Goal: Task Accomplishment & Management: Use online tool/utility

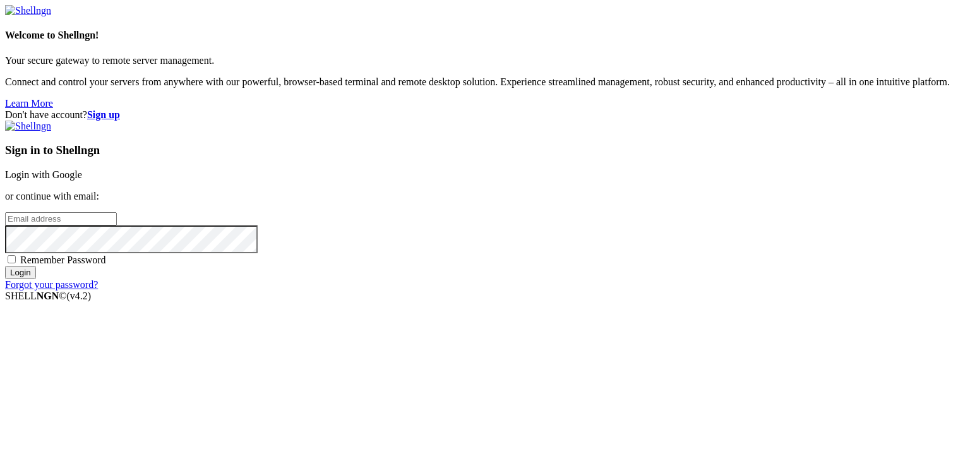
click at [82, 169] on link "Login with Google" at bounding box center [43, 174] width 77 height 11
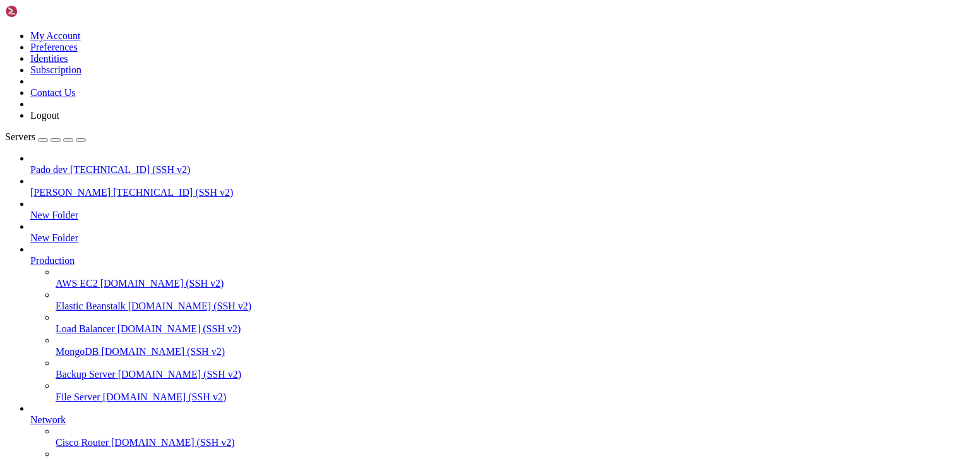
scroll to position [1698, 0]
drag, startPoint x: 294, startPoint y: 1055, endPoint x: 10, endPoint y: 985, distance: 292.0
copy div "CDMX_CUSTOM_MAIL_DRIVER=smtp CDMX_CUSTOM_MAIL_HOST=[DOMAIN_NAME] CDMX_CUSTOM_MA…"
click at [64, 187] on span "[PERSON_NAME]" at bounding box center [70, 192] width 80 height 11
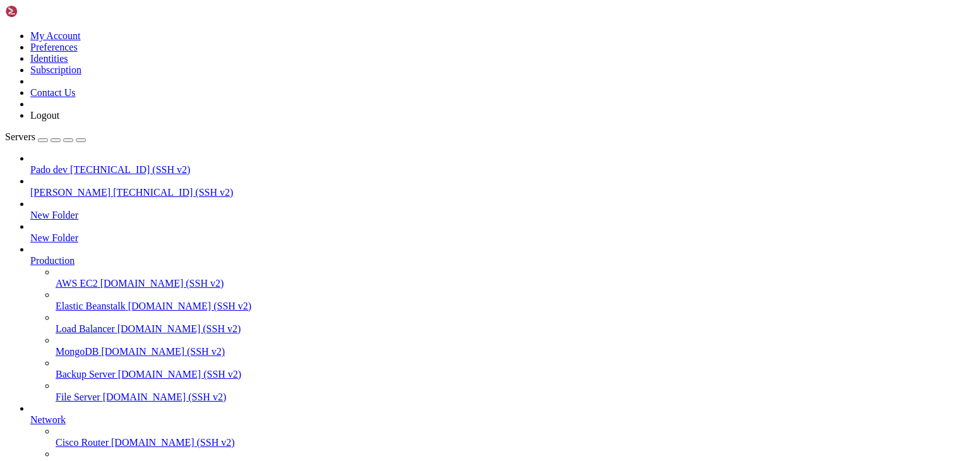
click at [64, 187] on span "[PERSON_NAME]" at bounding box center [70, 192] width 80 height 11
drag, startPoint x: 549, startPoint y: 174, endPoint x: 562, endPoint y: 180, distance: 15.0
